Goal: Transaction & Acquisition: Purchase product/service

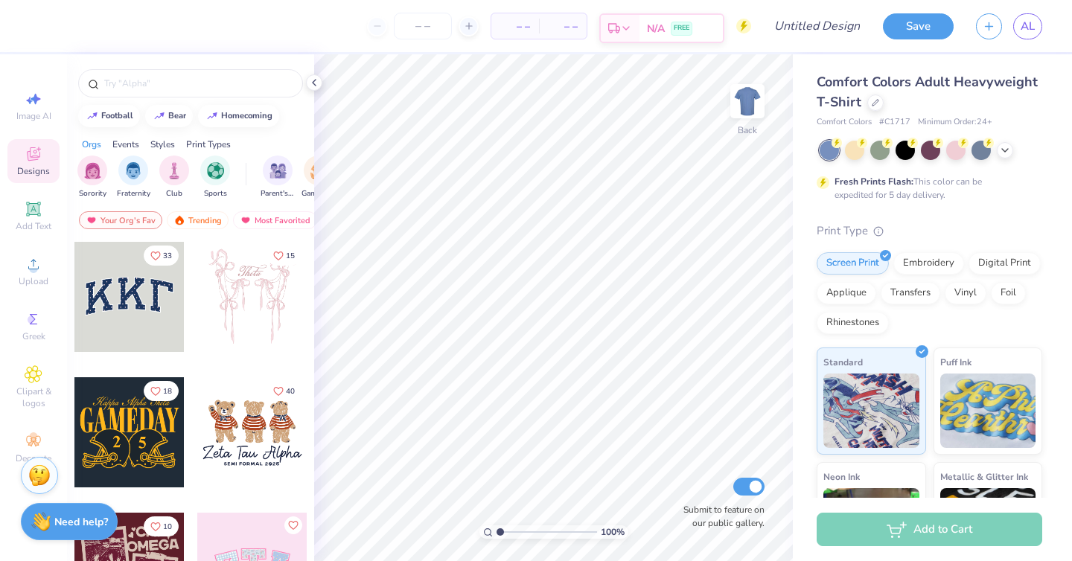
click at [651, 28] on span "N/A" at bounding box center [656, 29] width 18 height 16
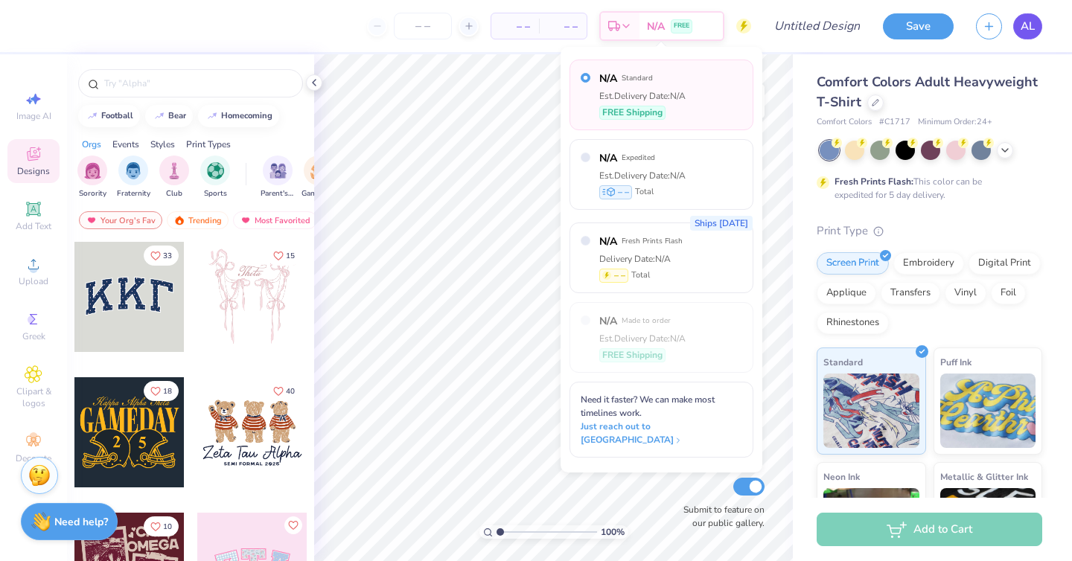
click at [1037, 20] on link "AL" at bounding box center [1027, 26] width 29 height 26
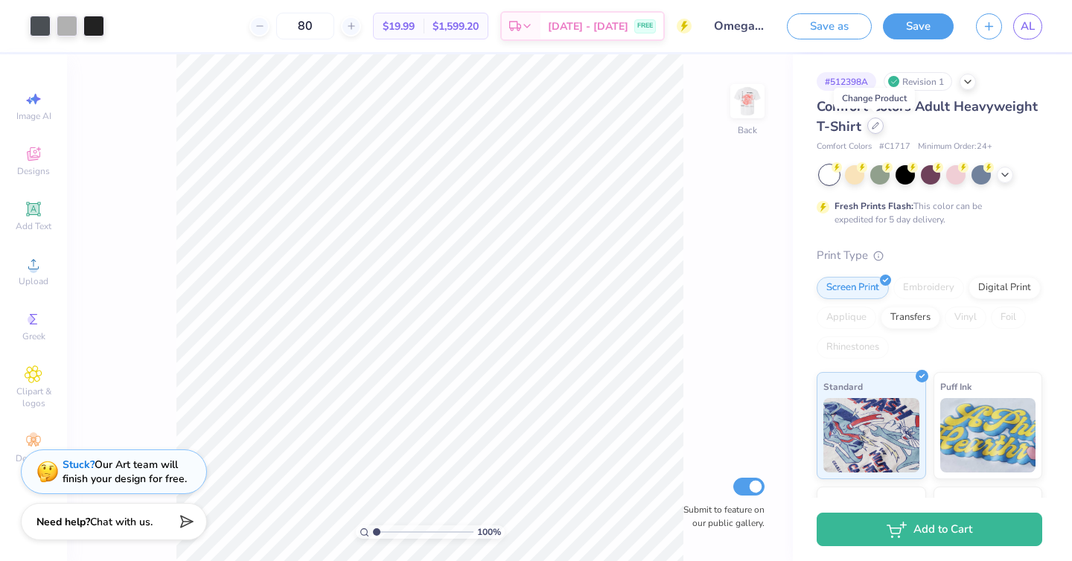
click at [875, 125] on icon at bounding box center [875, 125] width 7 height 7
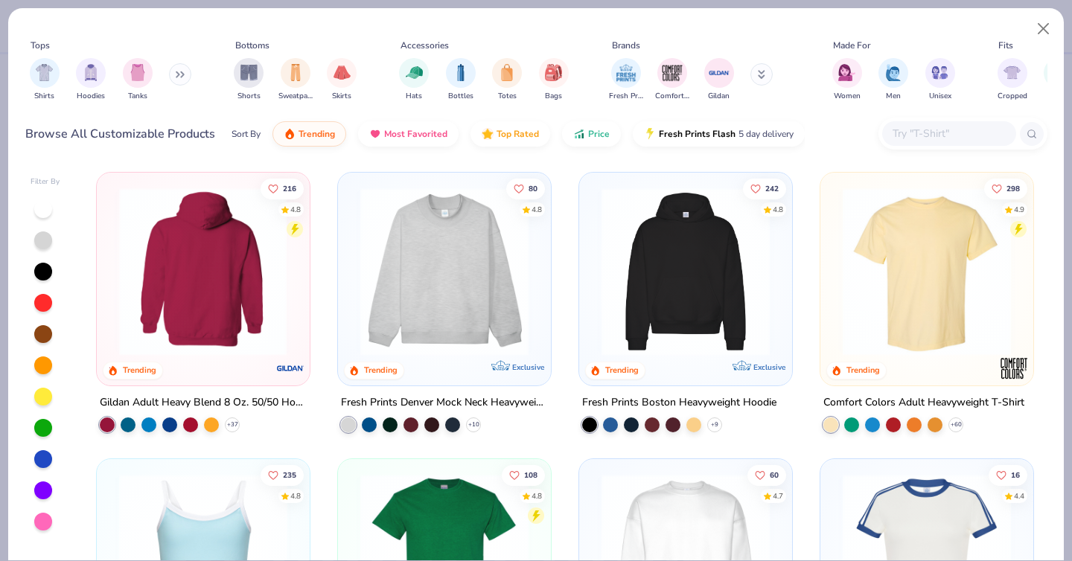
scroll to position [207, 0]
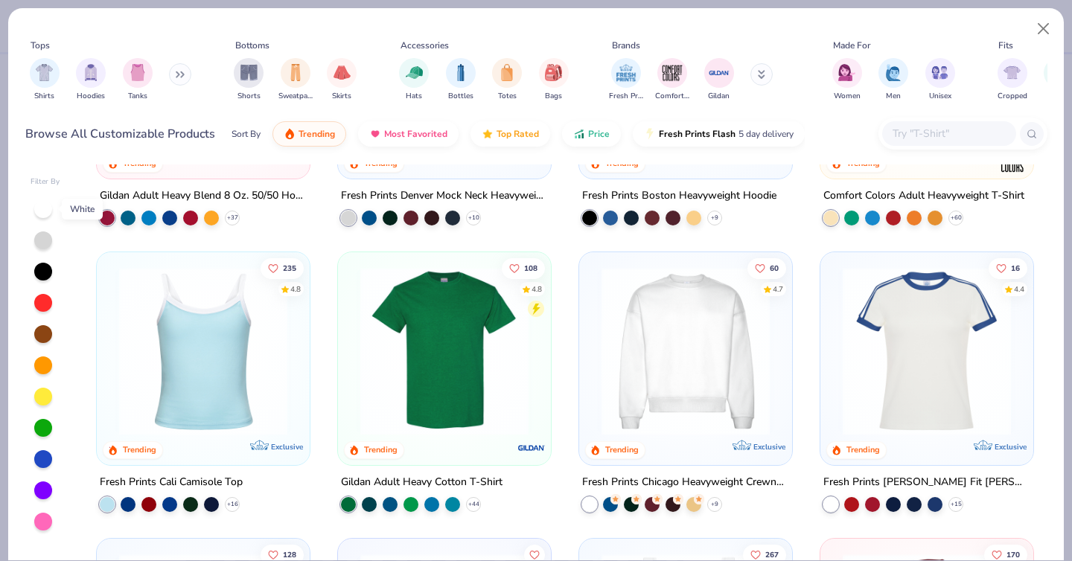
click at [48, 202] on div at bounding box center [43, 209] width 18 height 18
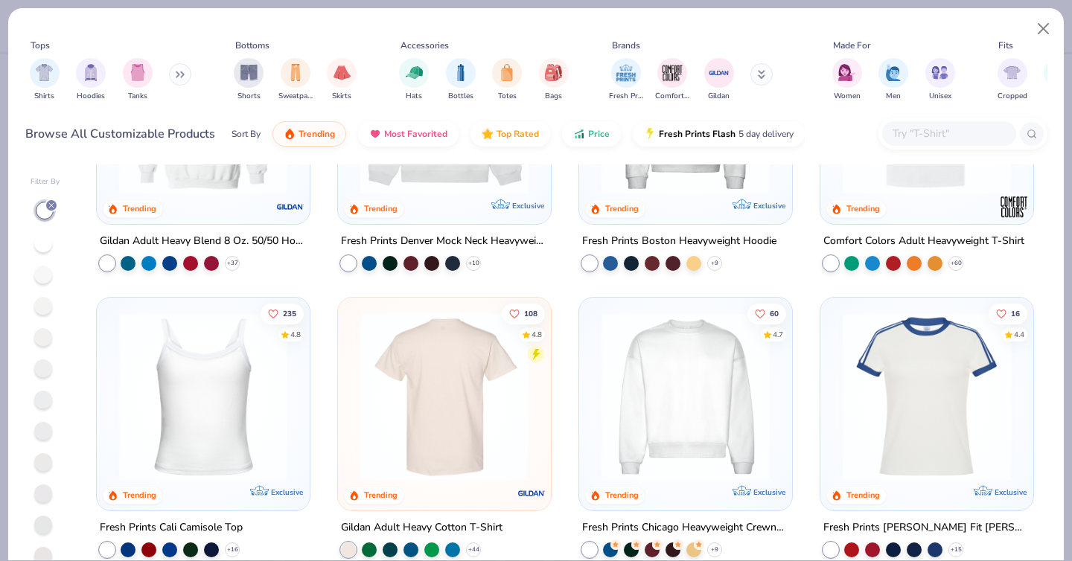
scroll to position [296, 0]
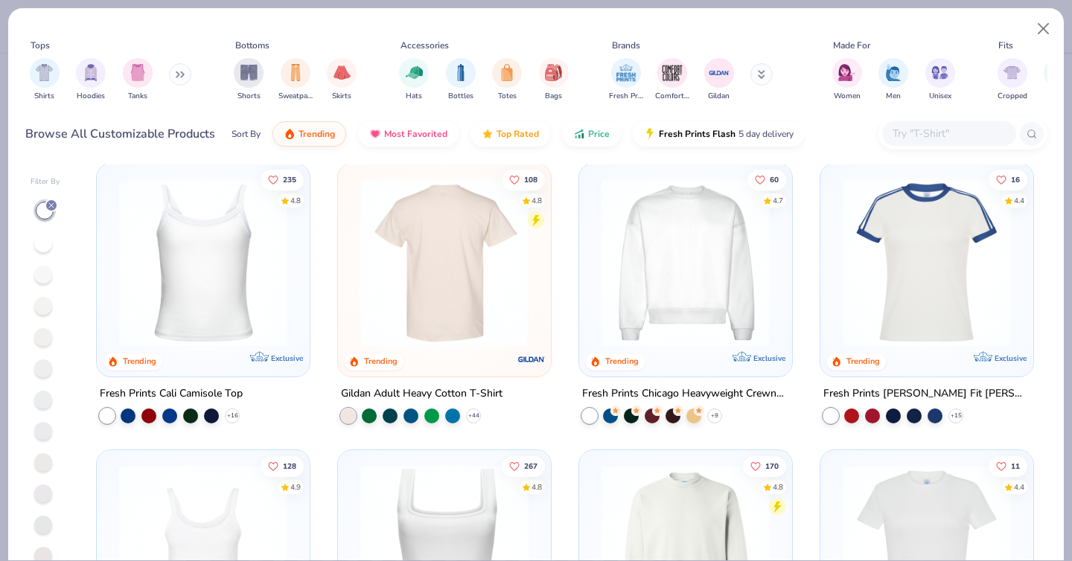
click at [353, 322] on img at bounding box center [261, 263] width 183 height 168
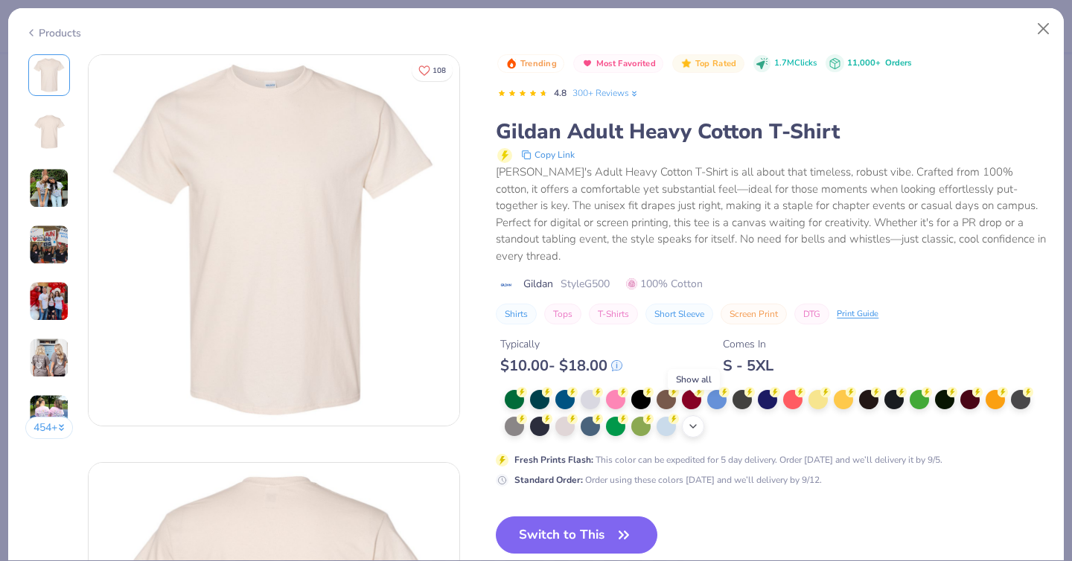
click at [691, 421] on icon at bounding box center [693, 427] width 12 height 12
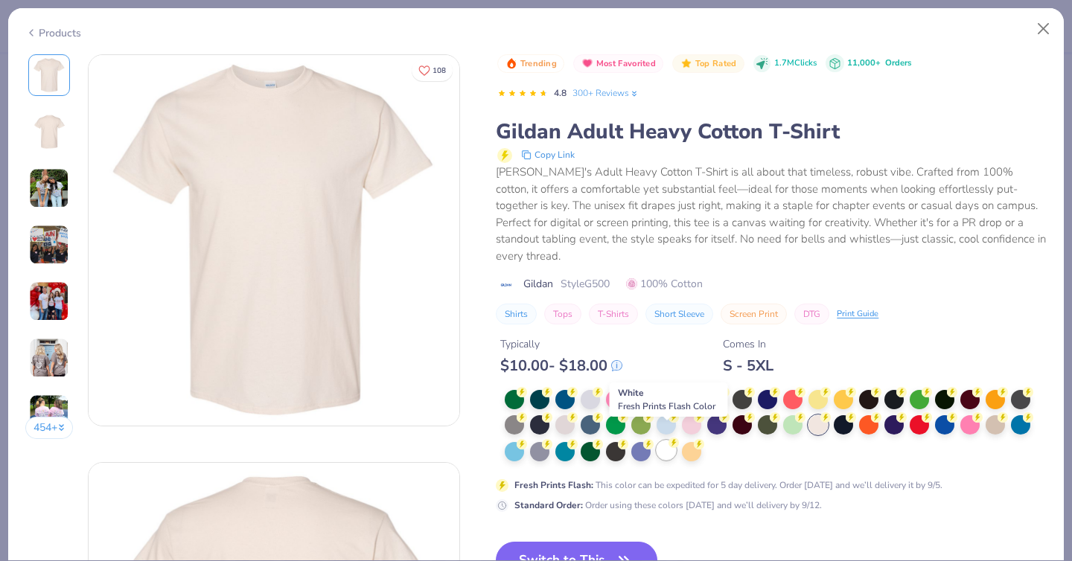
click at [662, 441] on div at bounding box center [666, 450] width 19 height 19
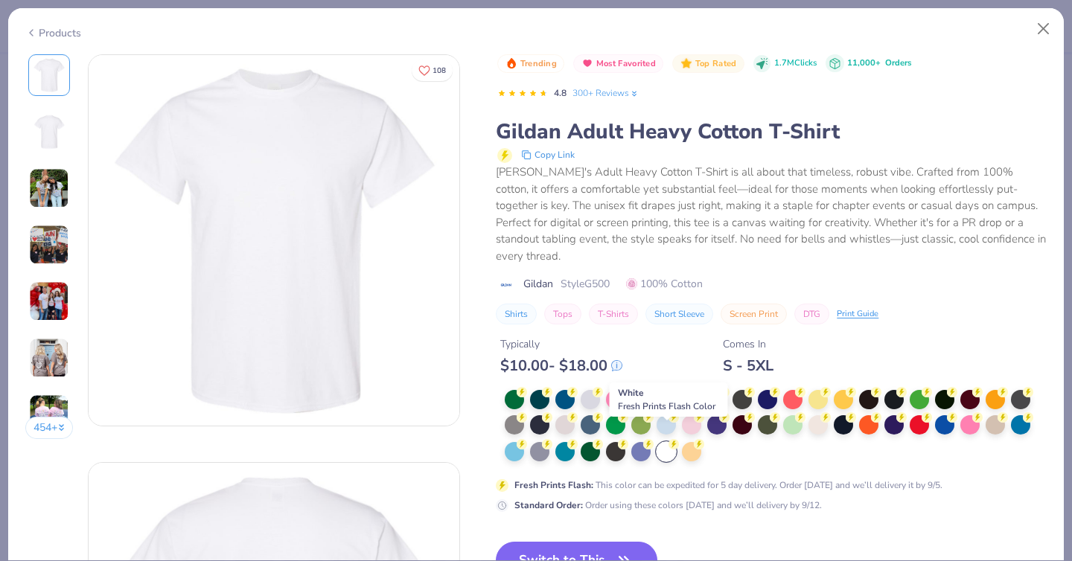
scroll to position [129, 0]
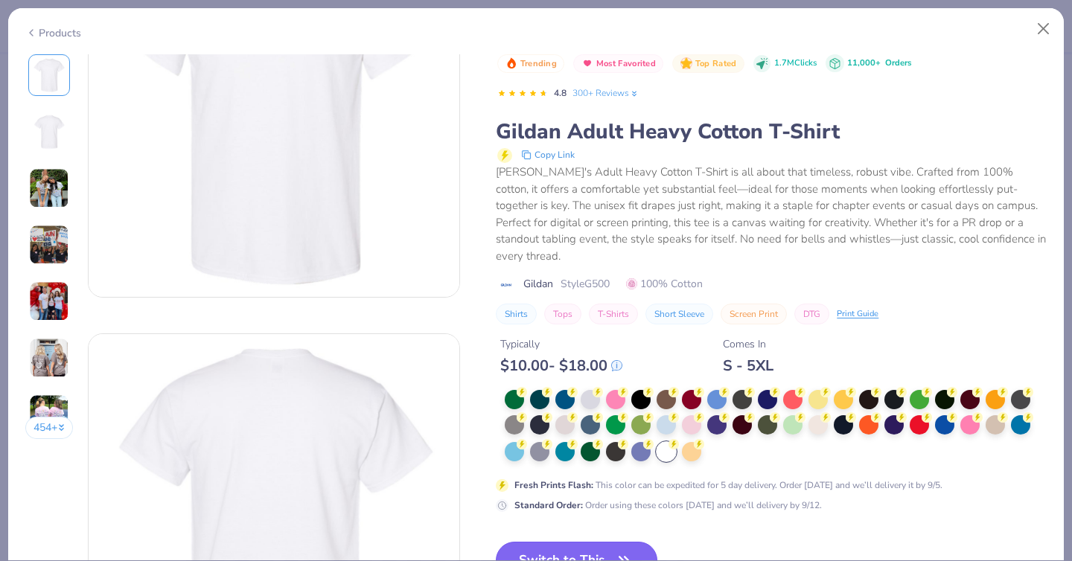
click at [595, 542] on button "Switch to This" at bounding box center [577, 560] width 162 height 37
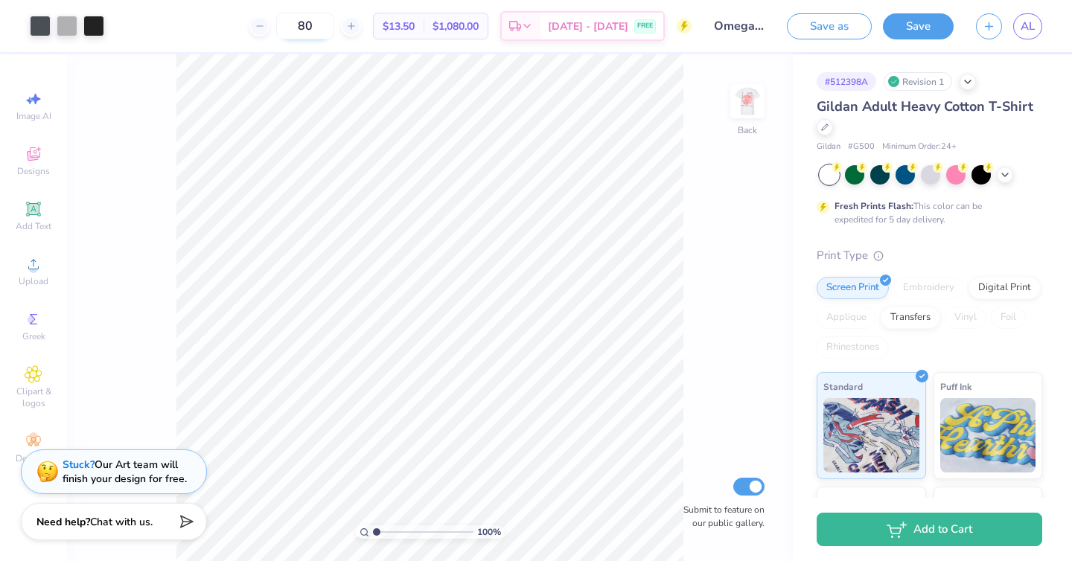
click at [334, 28] on input "80" at bounding box center [305, 26] width 58 height 27
type input "8"
type input "1"
type input "80"
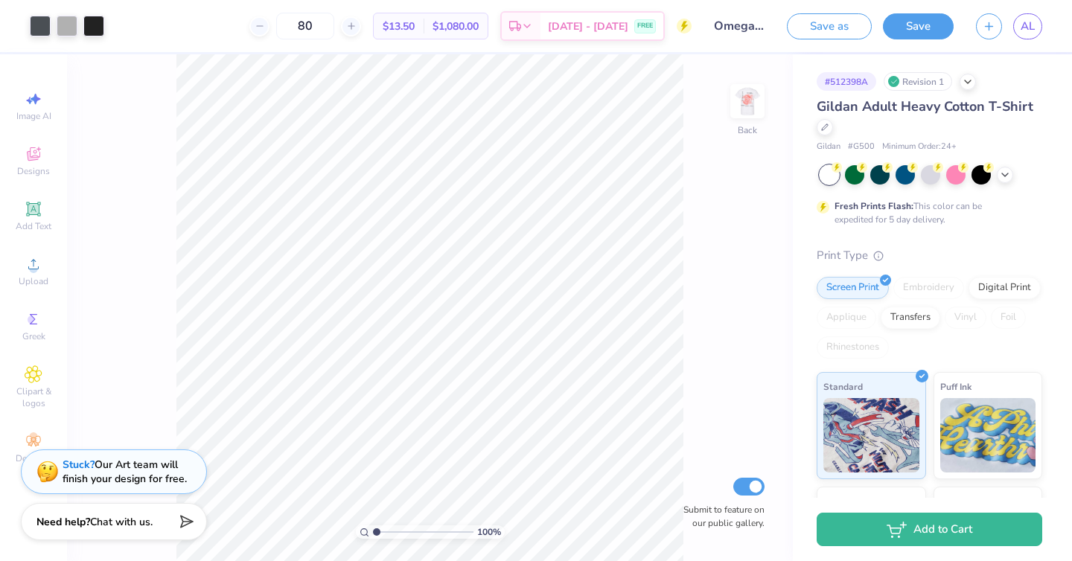
click at [802, 54] on div "# 512398A Revision 1 Gildan Adult Heavy Cotton T-Shirt Gildan # G500 Minimum Or…" at bounding box center [932, 381] width 279 height 654
click at [830, 130] on div at bounding box center [825, 126] width 16 height 16
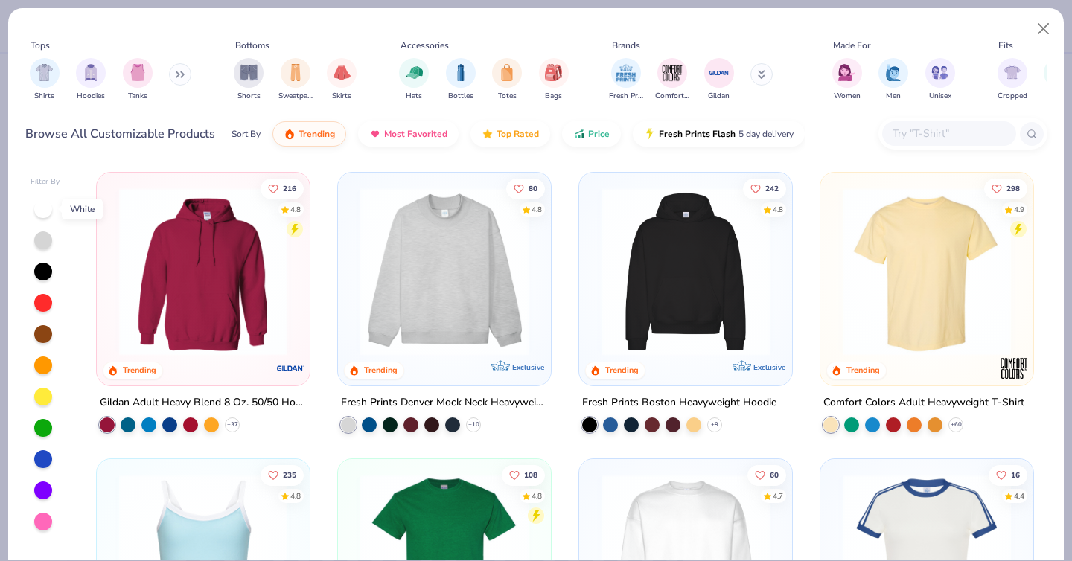
click at [39, 208] on div at bounding box center [43, 209] width 18 height 18
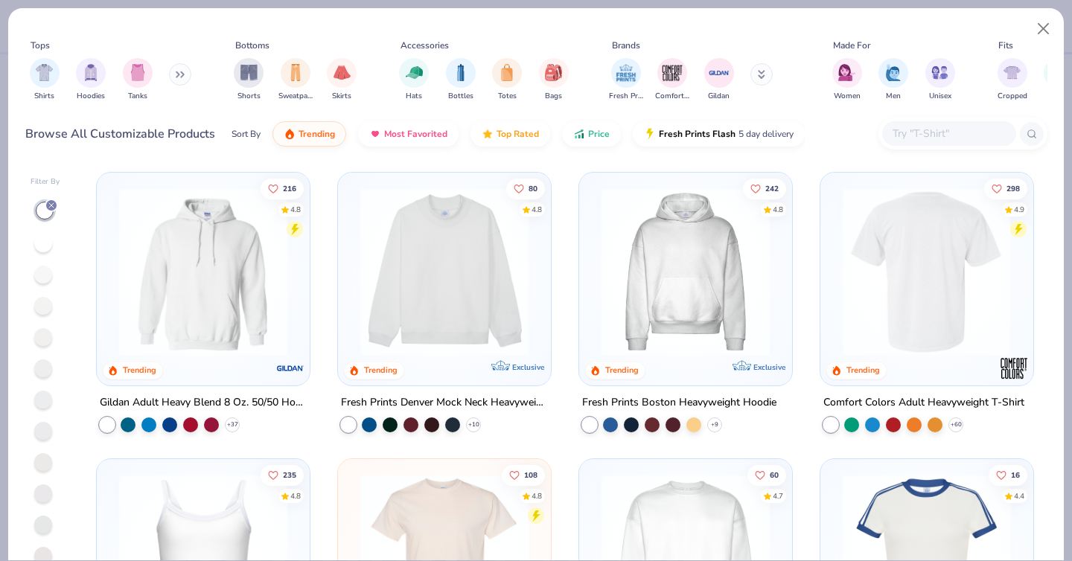
click at [901, 301] on img at bounding box center [925, 272] width 183 height 168
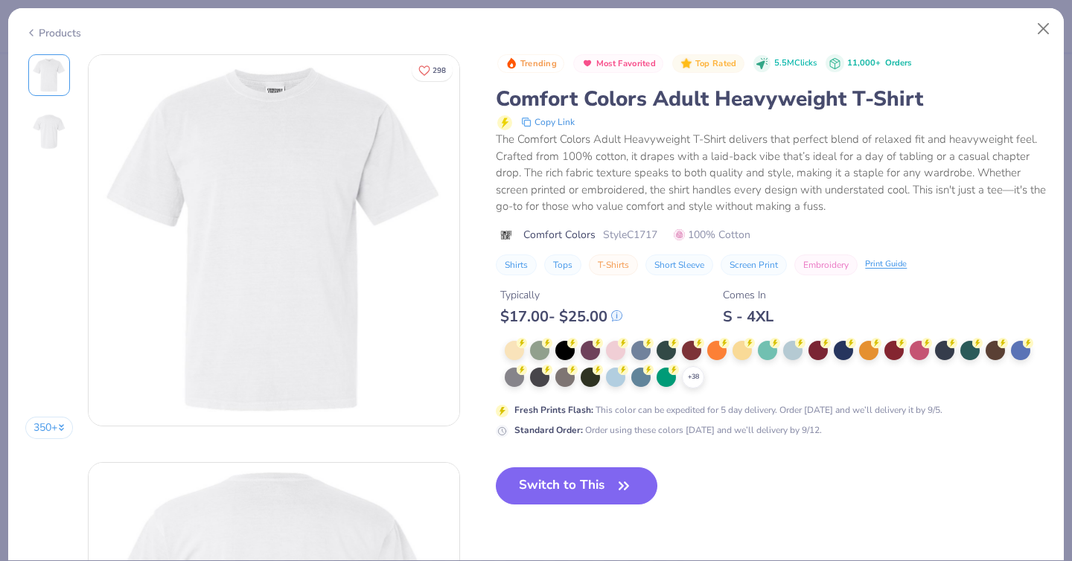
click at [690, 380] on div "+ 38 Fresh Prints Flash : This color can be expedited for 5 day delivery. Order…" at bounding box center [771, 389] width 551 height 97
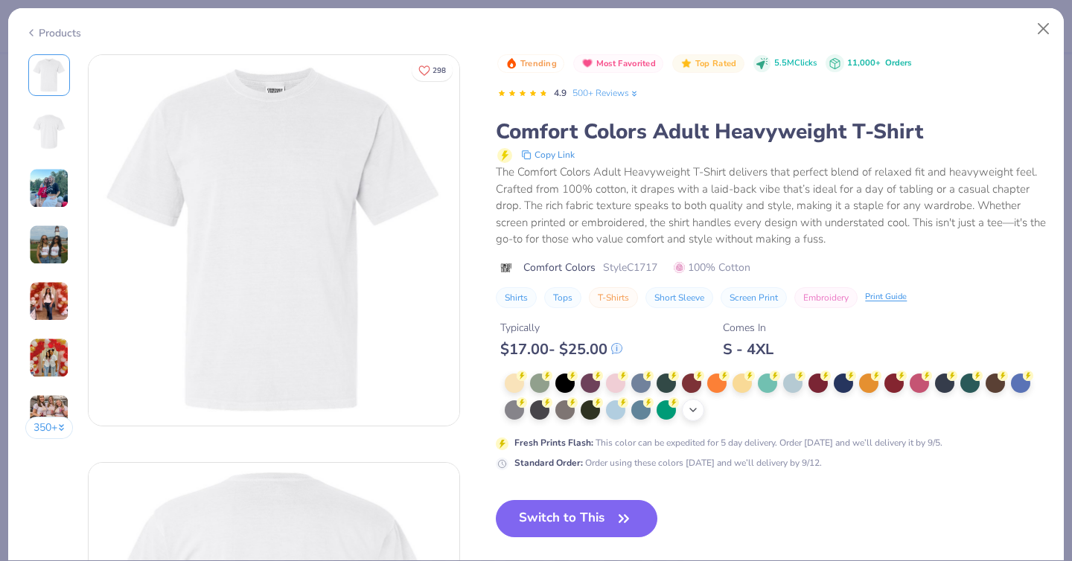
click at [696, 407] on icon at bounding box center [693, 410] width 12 height 12
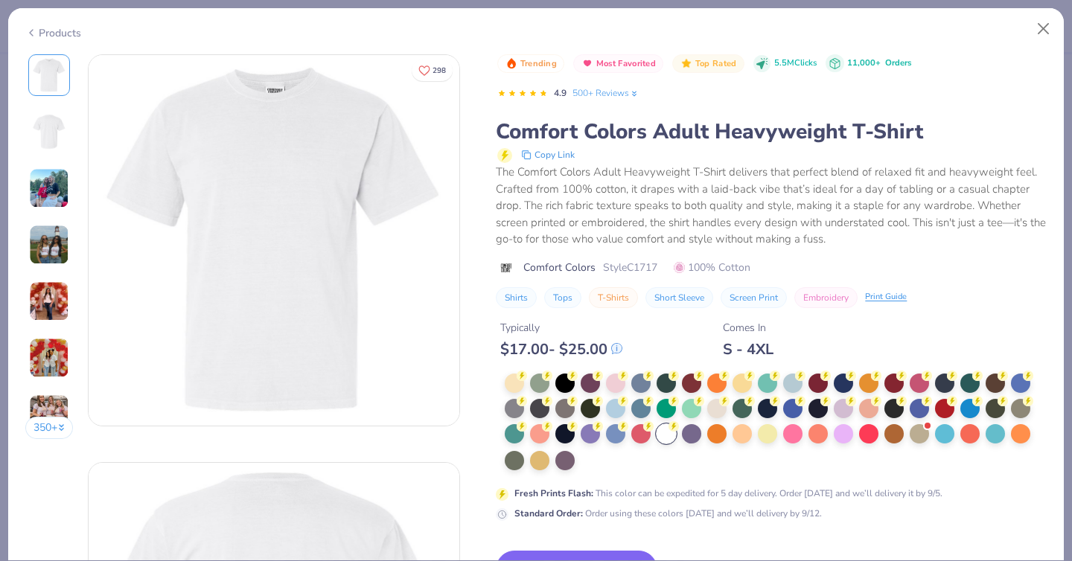
click at [664, 440] on div at bounding box center [666, 433] width 19 height 19
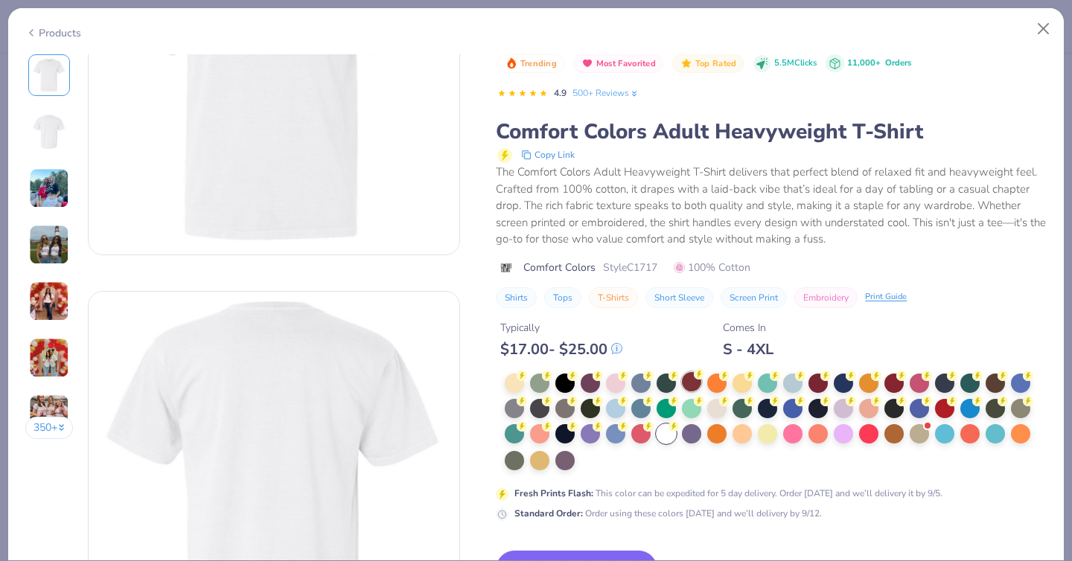
scroll to position [366, 0]
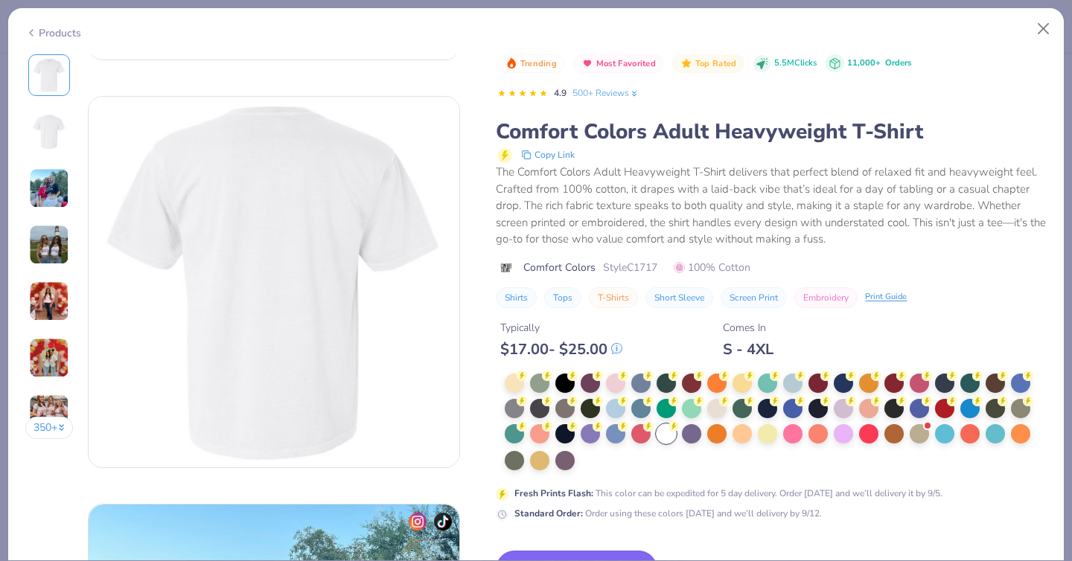
click at [631, 552] on button "Switch to This" at bounding box center [577, 569] width 162 height 37
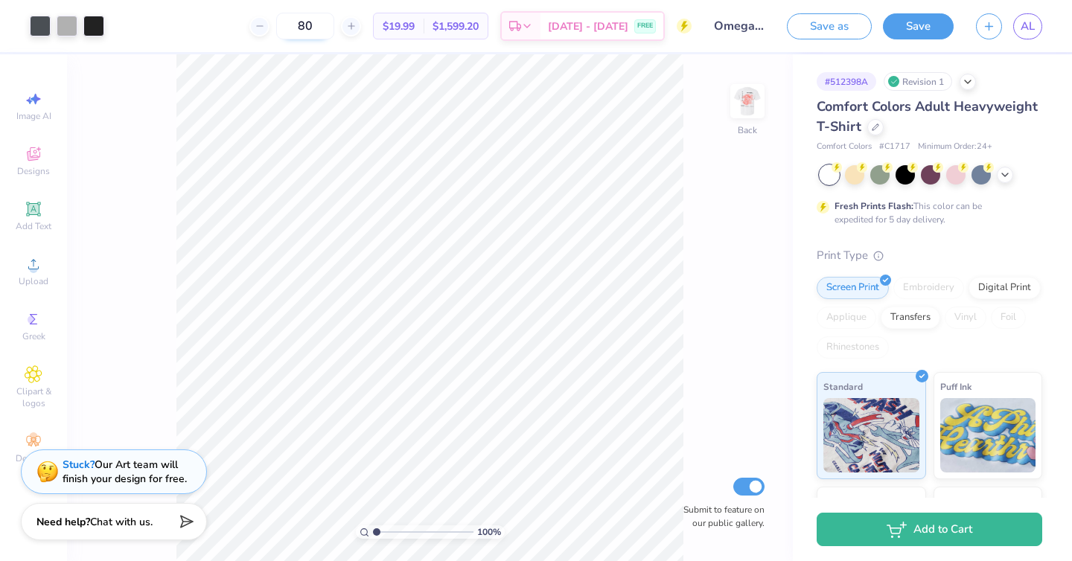
click at [333, 25] on input "80" at bounding box center [305, 26] width 58 height 27
type input "100"
click at [602, 23] on span "[DATE] - [DATE]" at bounding box center [588, 29] width 80 height 16
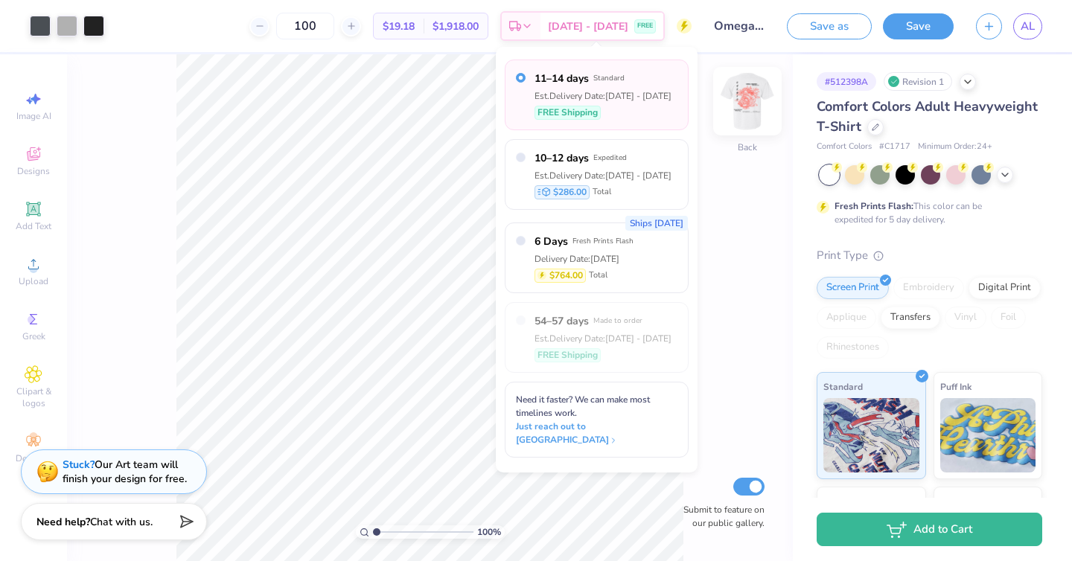
click at [733, 105] on img at bounding box center [748, 101] width 60 height 60
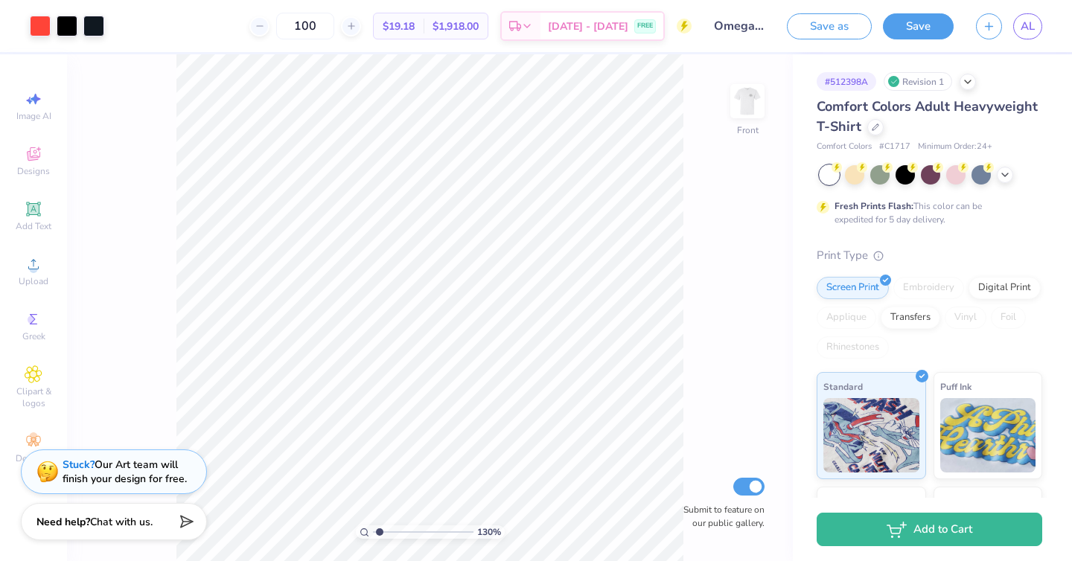
type input "1.3"
click at [379, 534] on input "range" at bounding box center [423, 532] width 100 height 13
click at [632, 16] on div "[DATE] - [DATE] FREE" at bounding box center [601, 28] width 123 height 27
